Goal: Participate in discussion: Engage in conversation with other users on a specific topic

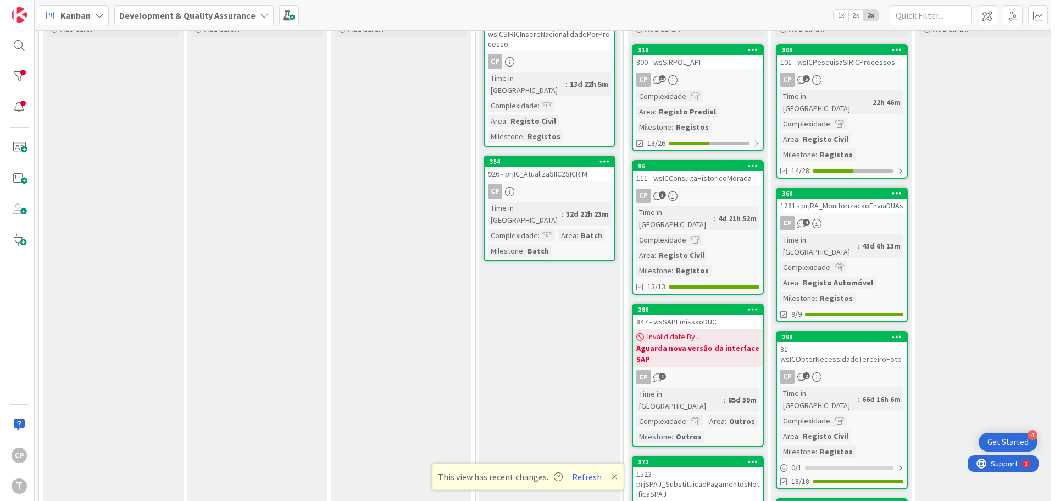
scroll to position [74, 0]
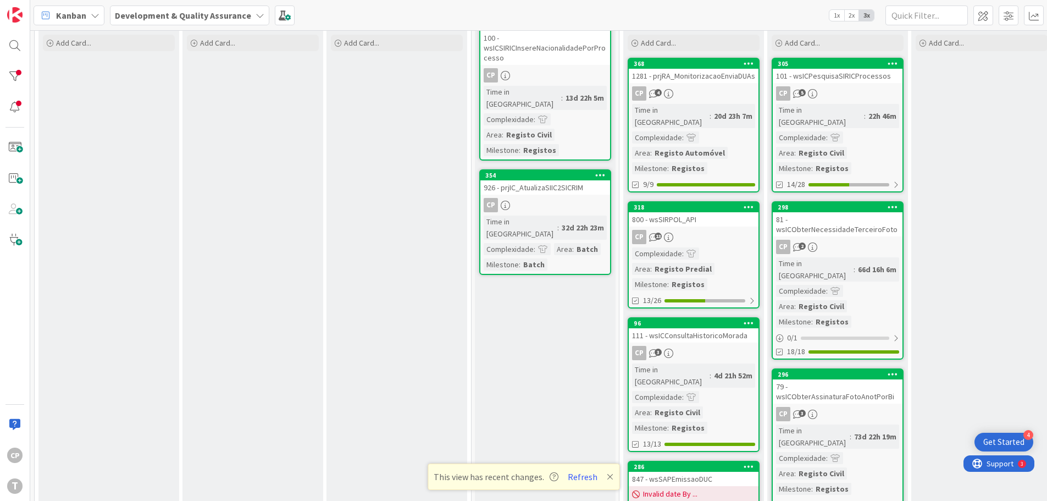
click at [704, 216] on link "318 800 - wsSIRPOL_API CP 13 Complexidade : Area : Registo Predial Milestone : …" at bounding box center [693, 254] width 132 height 107
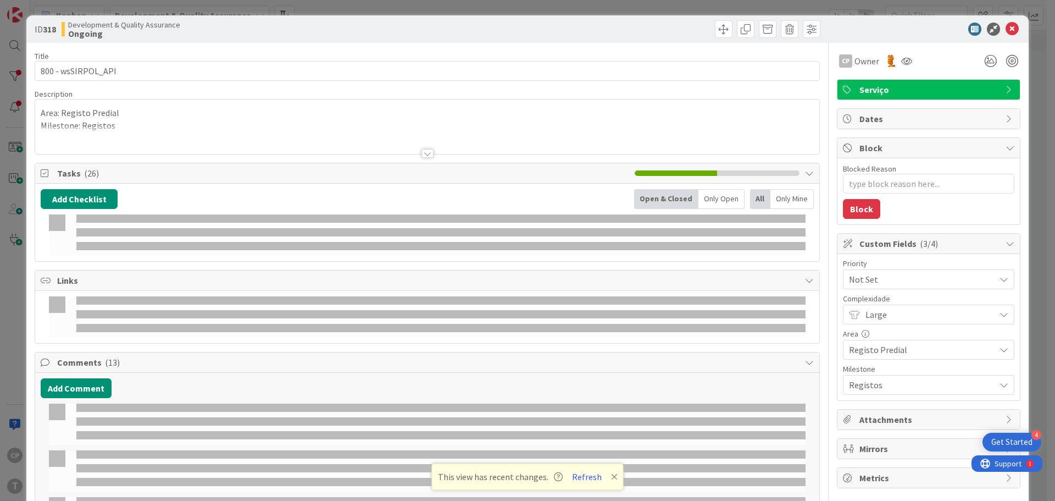
type textarea "x"
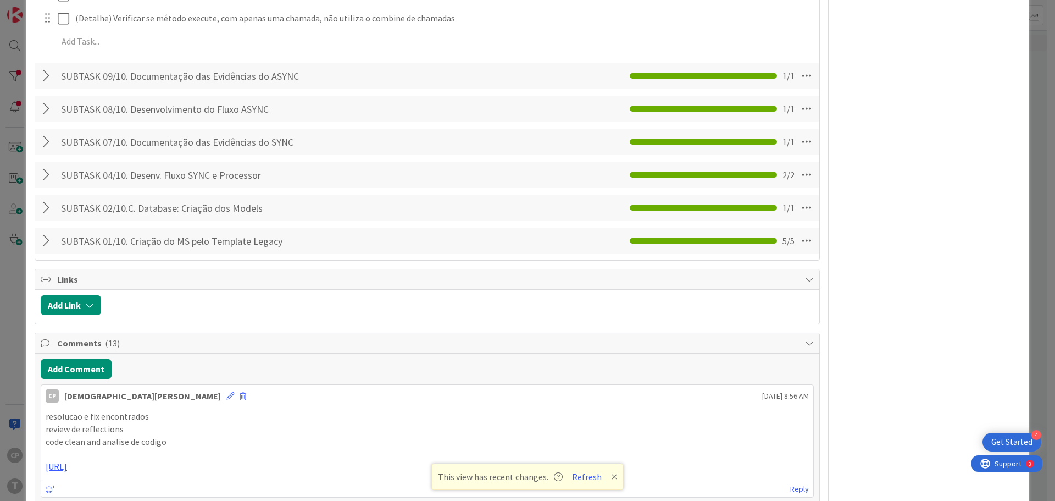
scroll to position [659, 0]
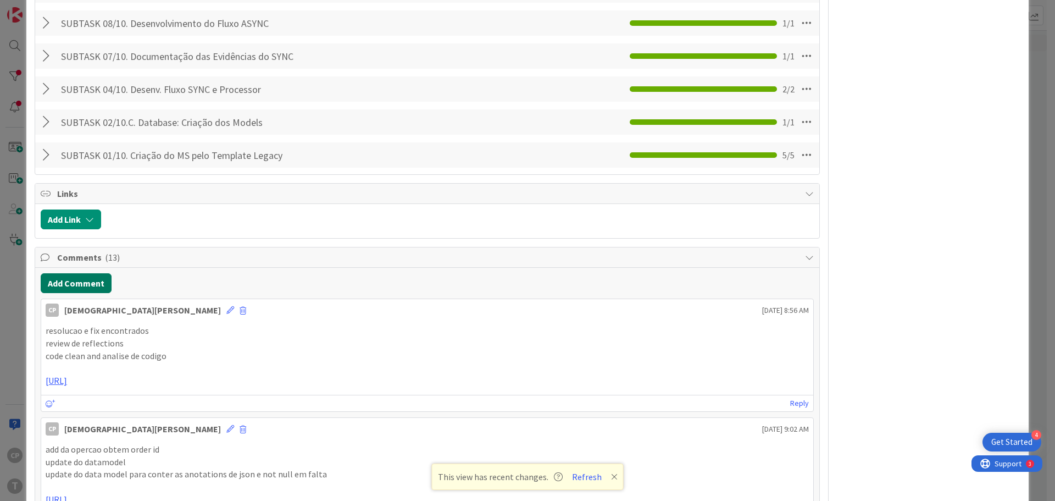
click at [69, 280] on button "Add Comment" at bounding box center [76, 283] width 71 height 20
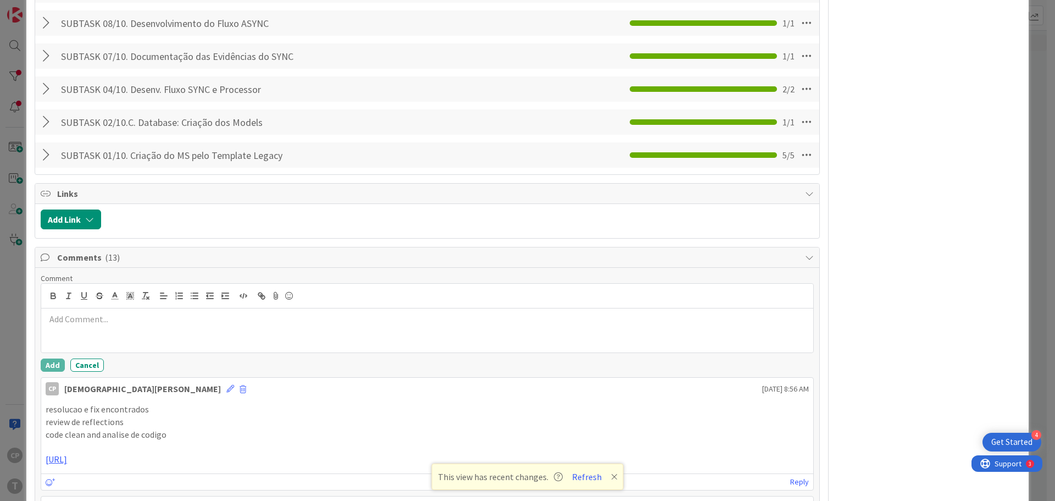
click at [187, 321] on p at bounding box center [427, 319] width 763 height 13
click at [198, 305] on div at bounding box center [427, 295] width 772 height 25
click at [188, 319] on p at bounding box center [427, 319] width 763 height 13
click at [53, 368] on button "Add" at bounding box center [53, 364] width 24 height 13
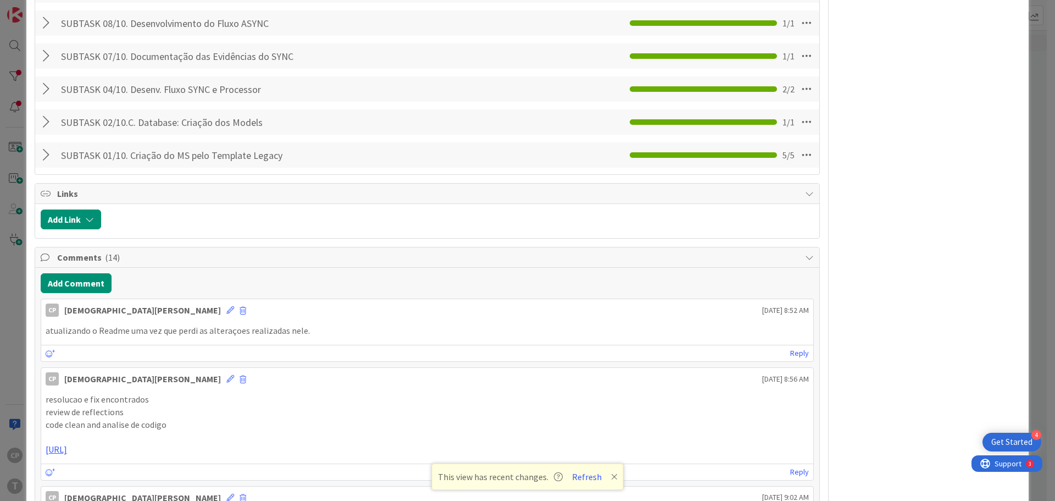
type textarea "x"
